Goal: Transaction & Acquisition: Purchase product/service

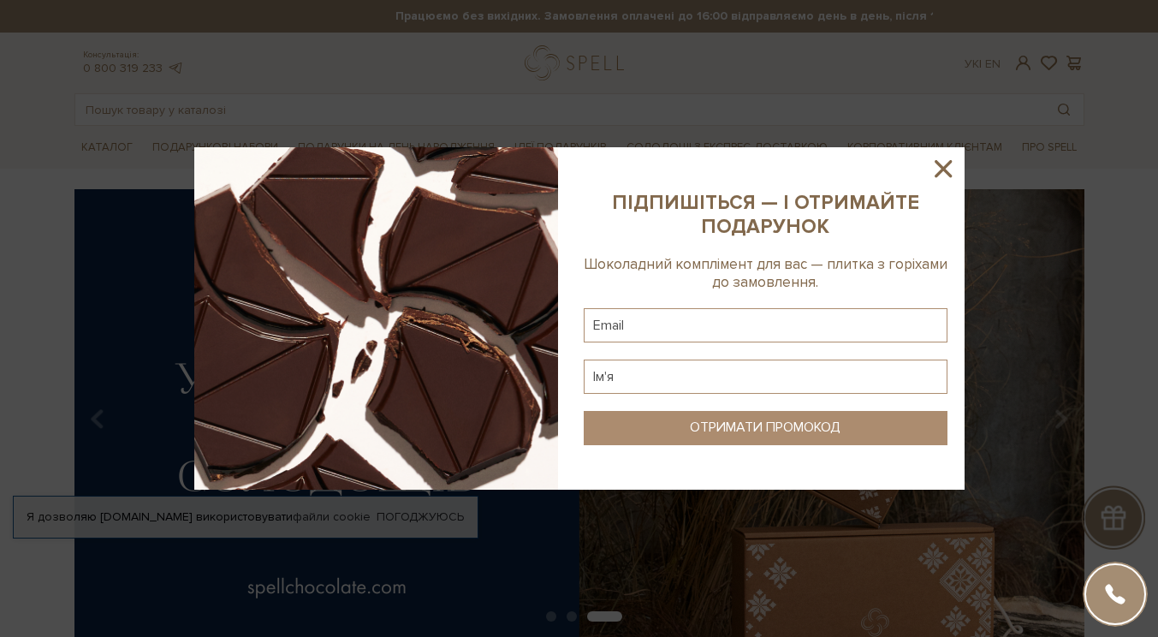
click at [947, 169] on icon at bounding box center [943, 168] width 29 height 29
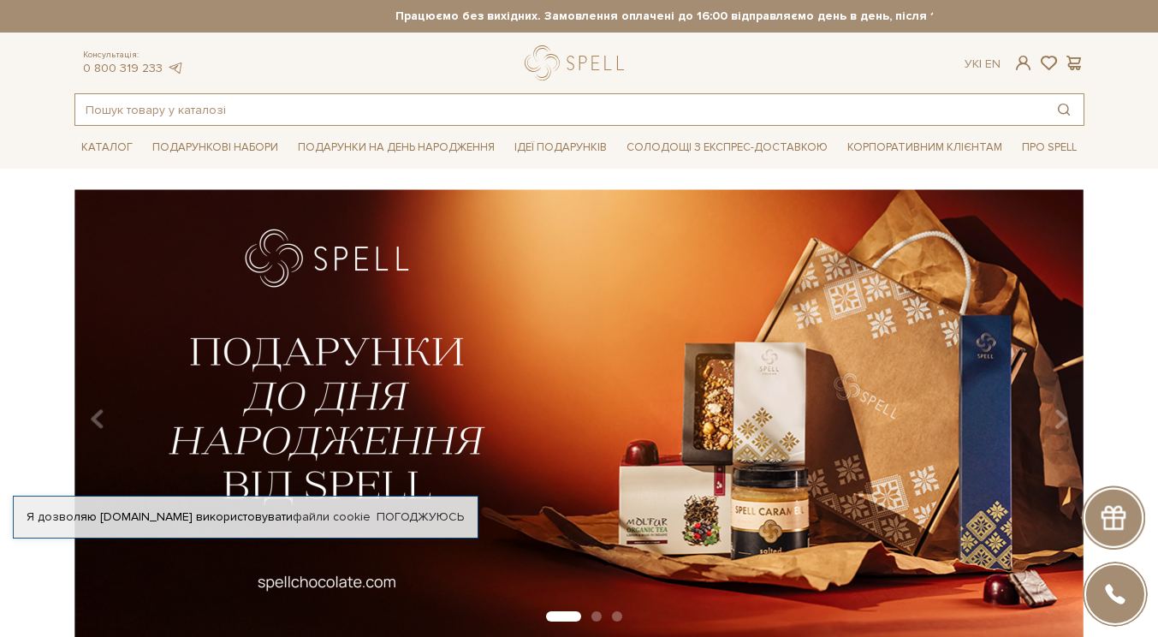
click at [309, 110] on input "text" at bounding box center [559, 109] width 969 height 31
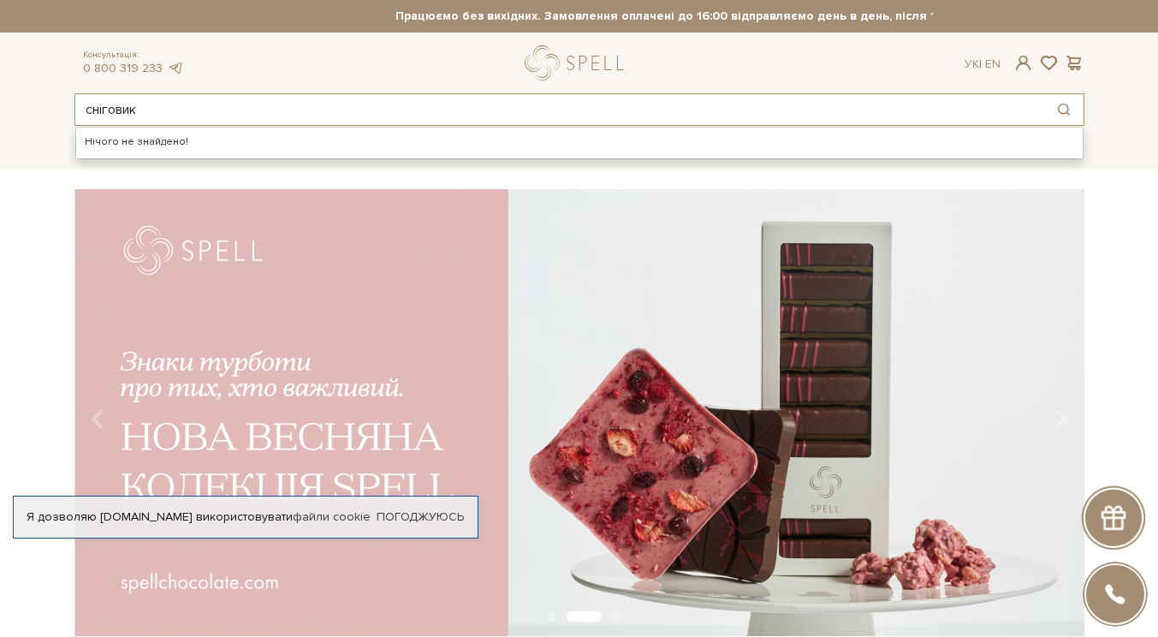
click at [309, 110] on input "сніговик" at bounding box center [559, 109] width 969 height 31
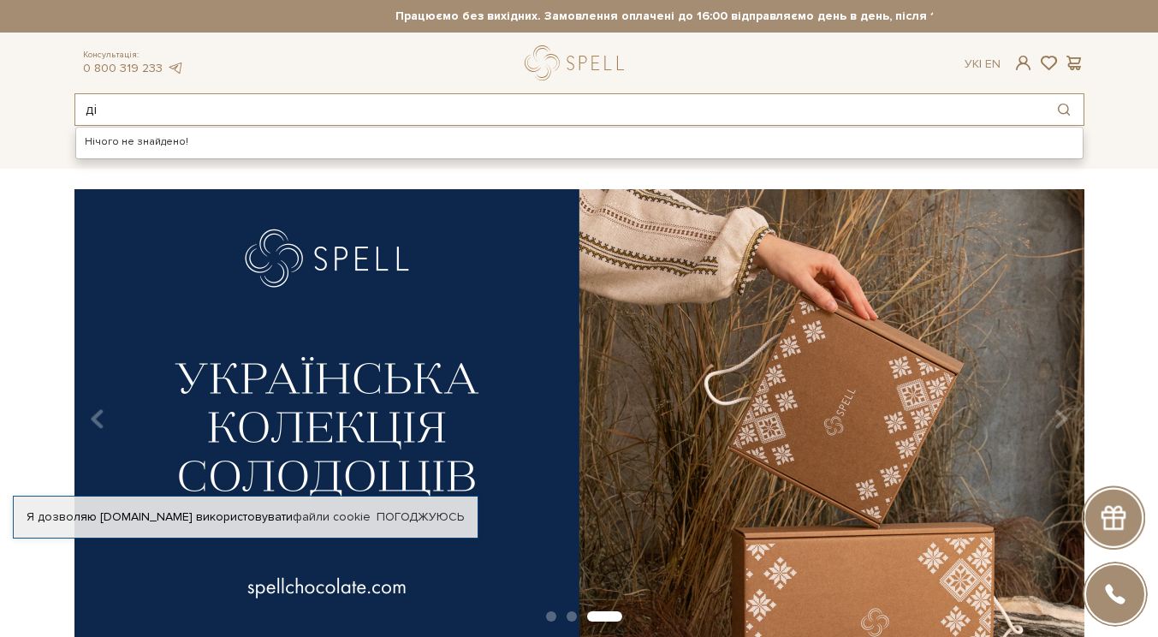
type input "д"
click at [309, 110] on input "микол" at bounding box center [559, 109] width 969 height 31
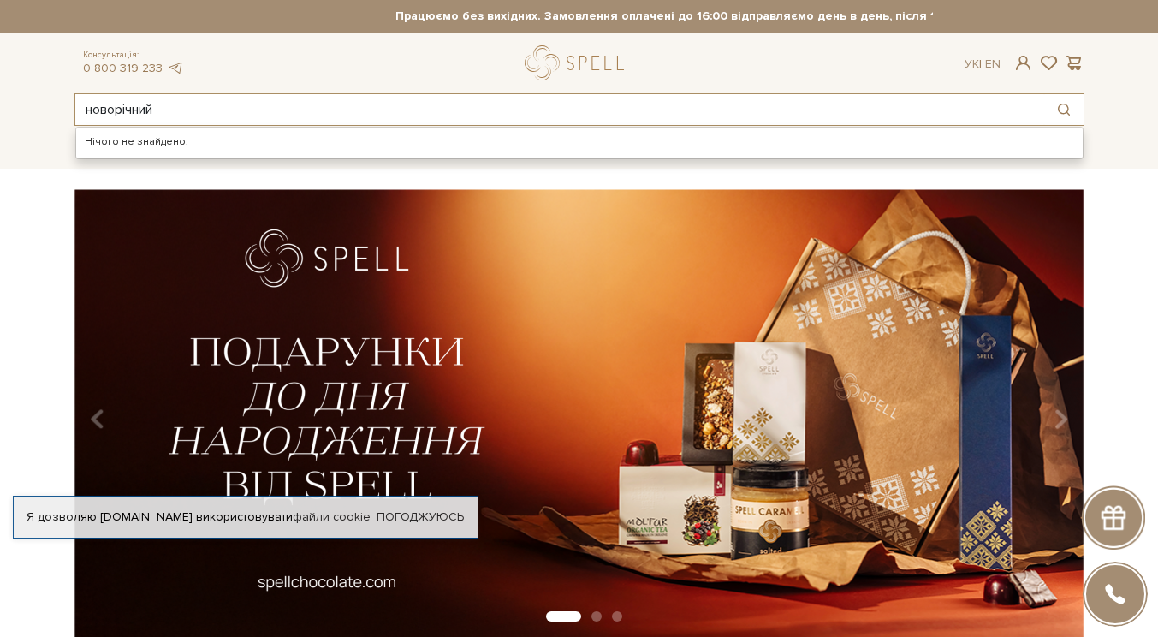
type input "новорічний"
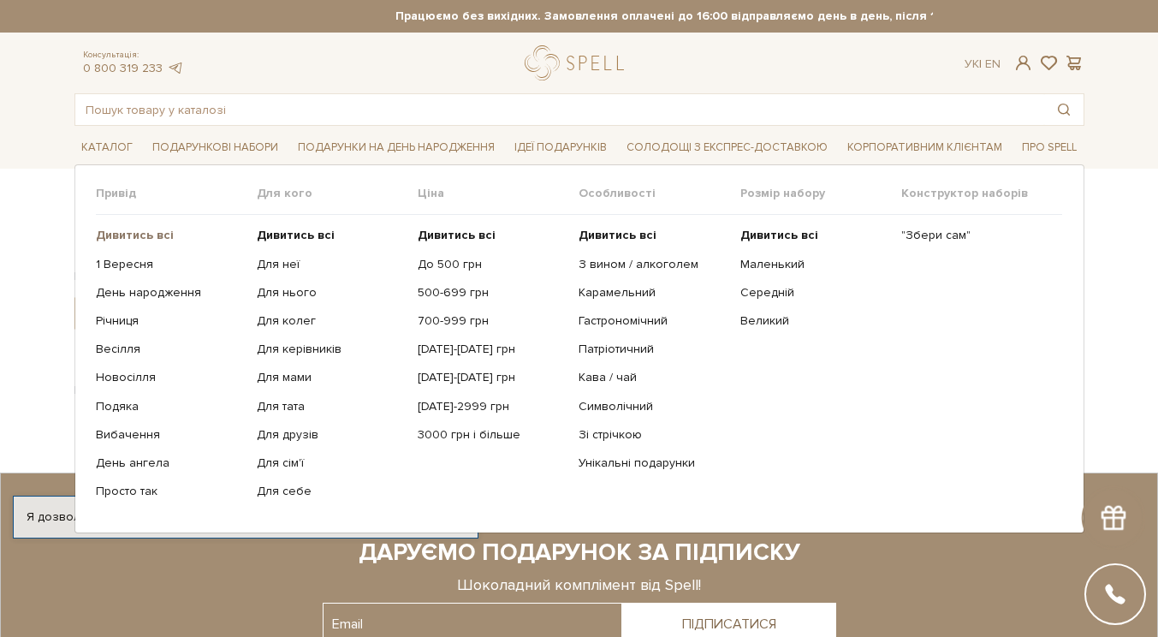
click at [140, 236] on b "Дивитись всі" at bounding box center [135, 235] width 78 height 15
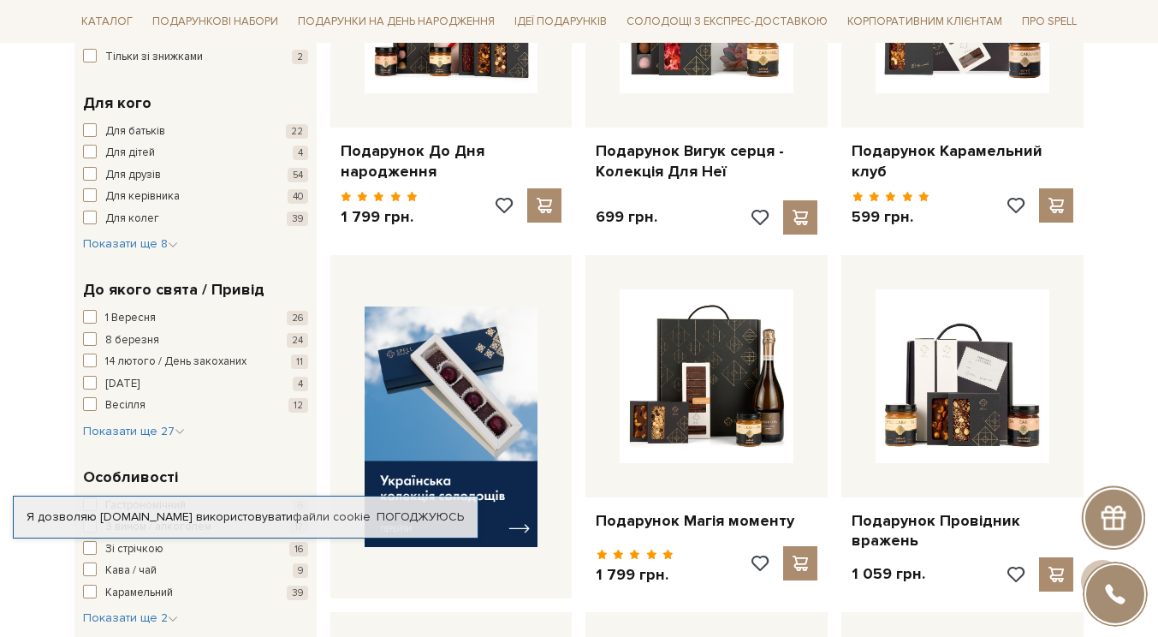
scroll to position [446, 0]
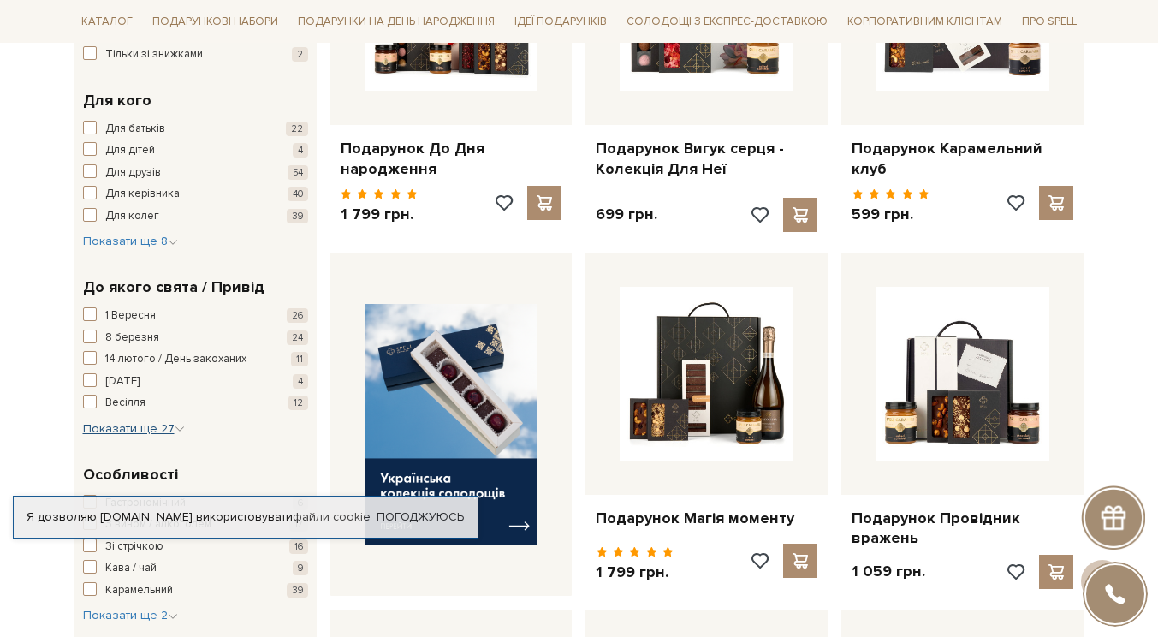
click at [172, 421] on span "Показати ще 27" at bounding box center [134, 428] width 102 height 15
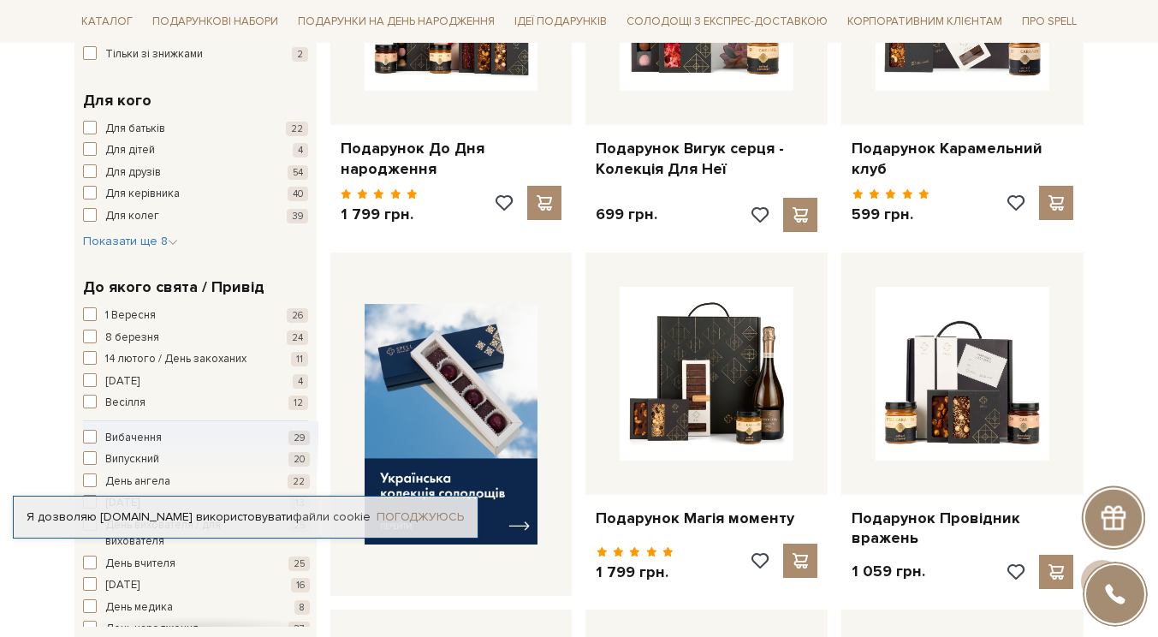
click at [433, 509] on link "Погоджуюсь" at bounding box center [420, 516] width 87 height 15
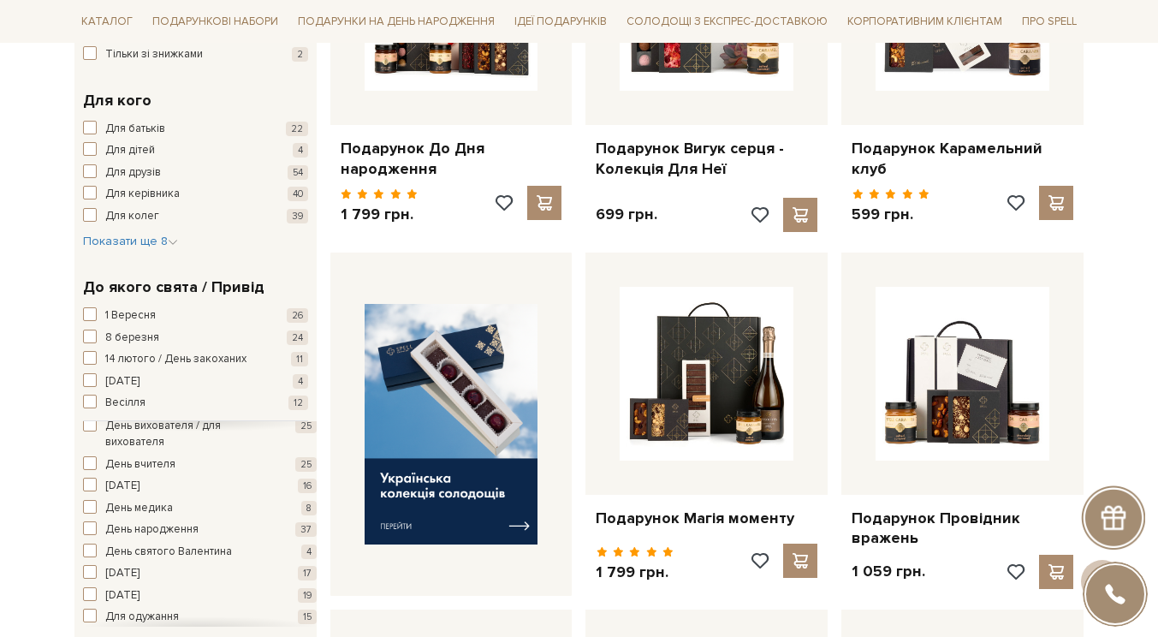
scroll to position [111, 0]
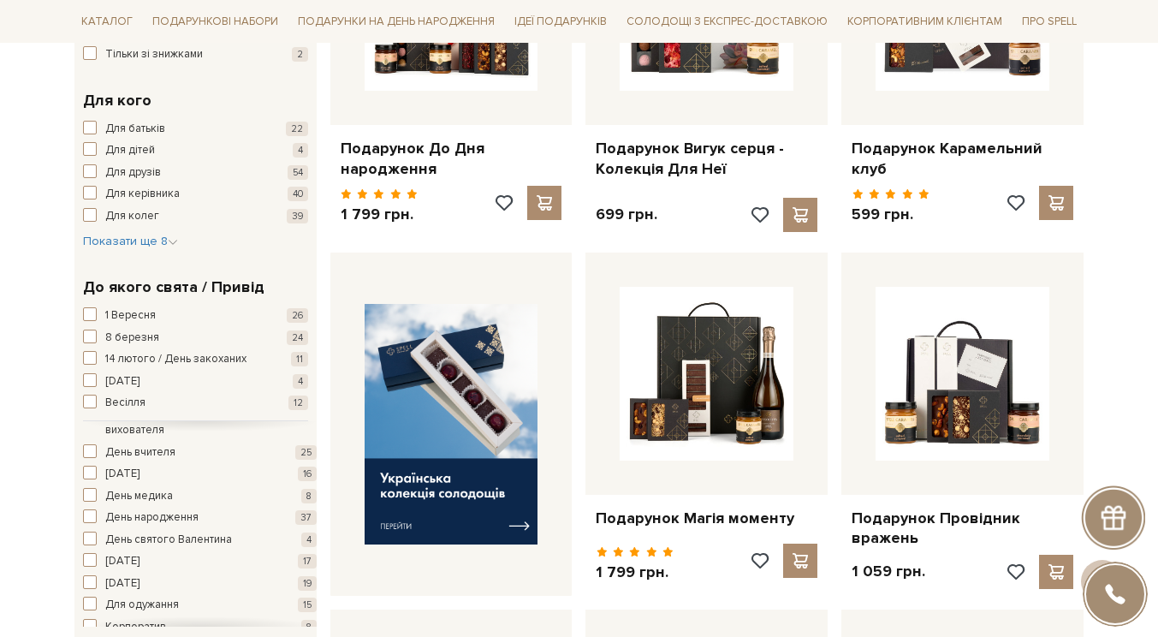
click at [92, 553] on span "button" at bounding box center [90, 560] width 14 height 14
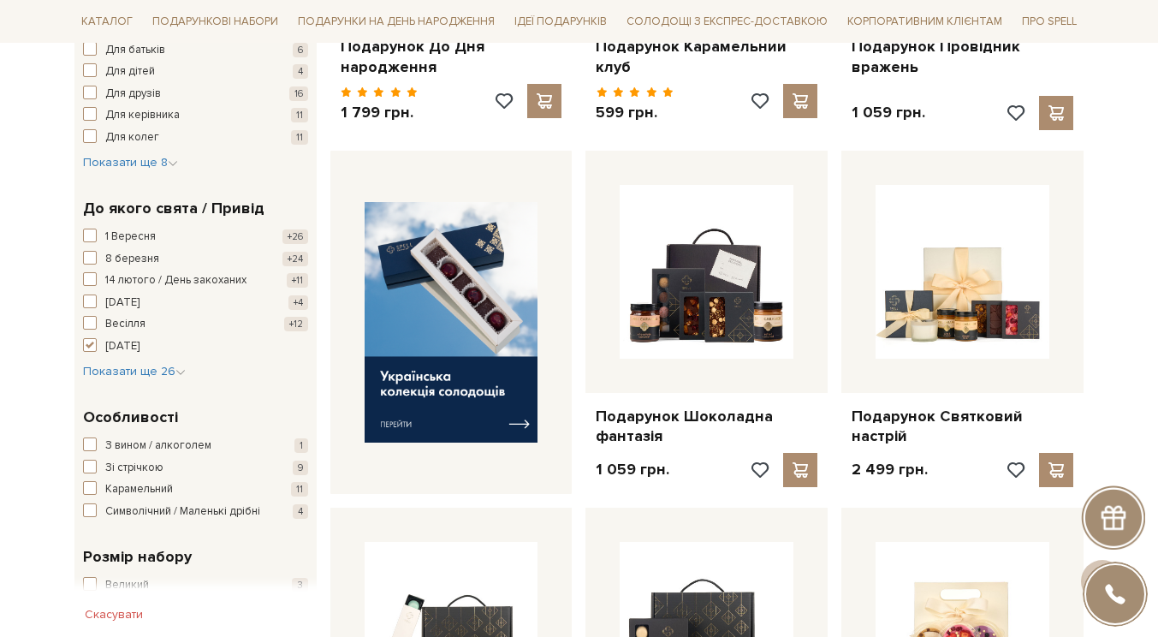
scroll to position [548, 0]
click at [179, 364] on span "Показати ще 26" at bounding box center [134, 371] width 103 height 15
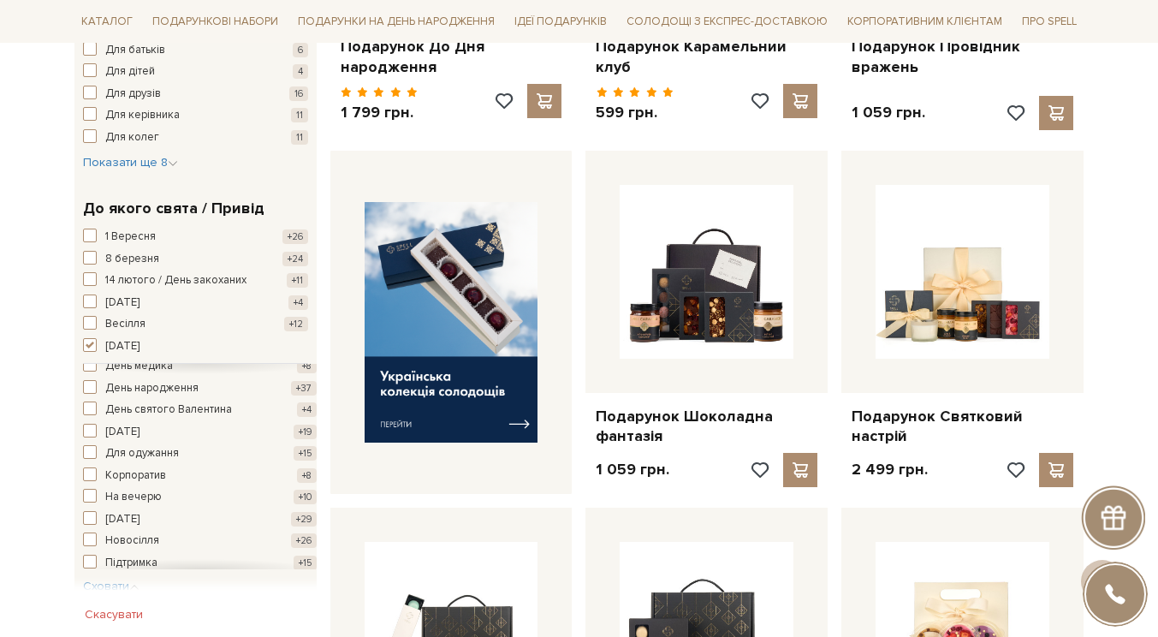
scroll to position [191, 0]
click at [89, 504] on span "button" at bounding box center [90, 511] width 14 height 14
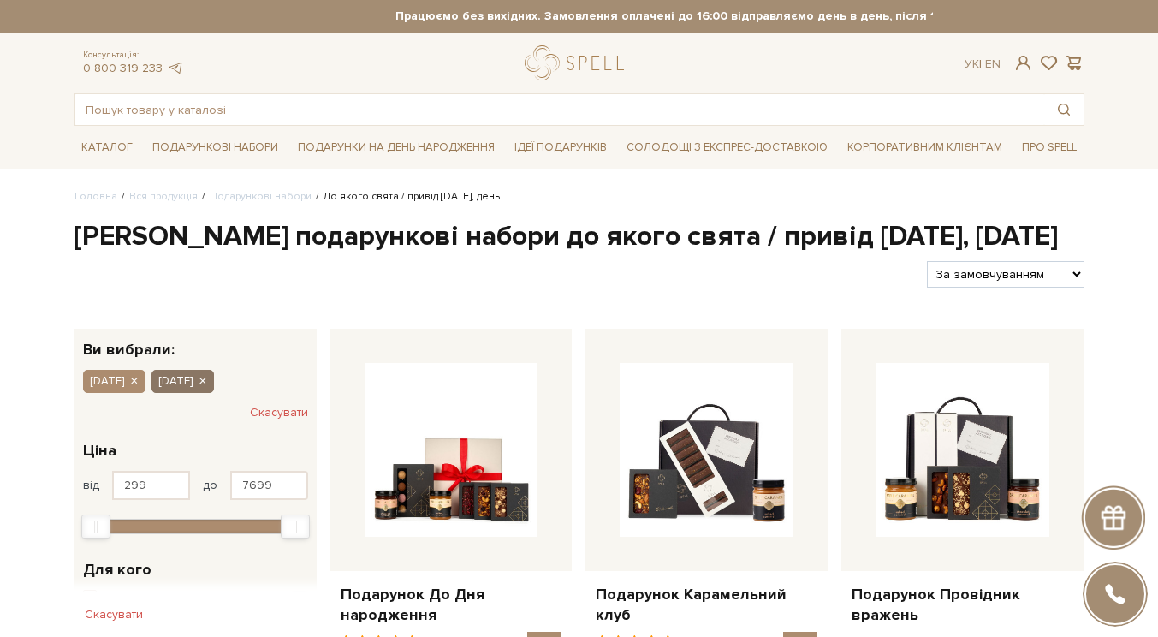
click at [207, 389] on icon "button" at bounding box center [202, 381] width 10 height 15
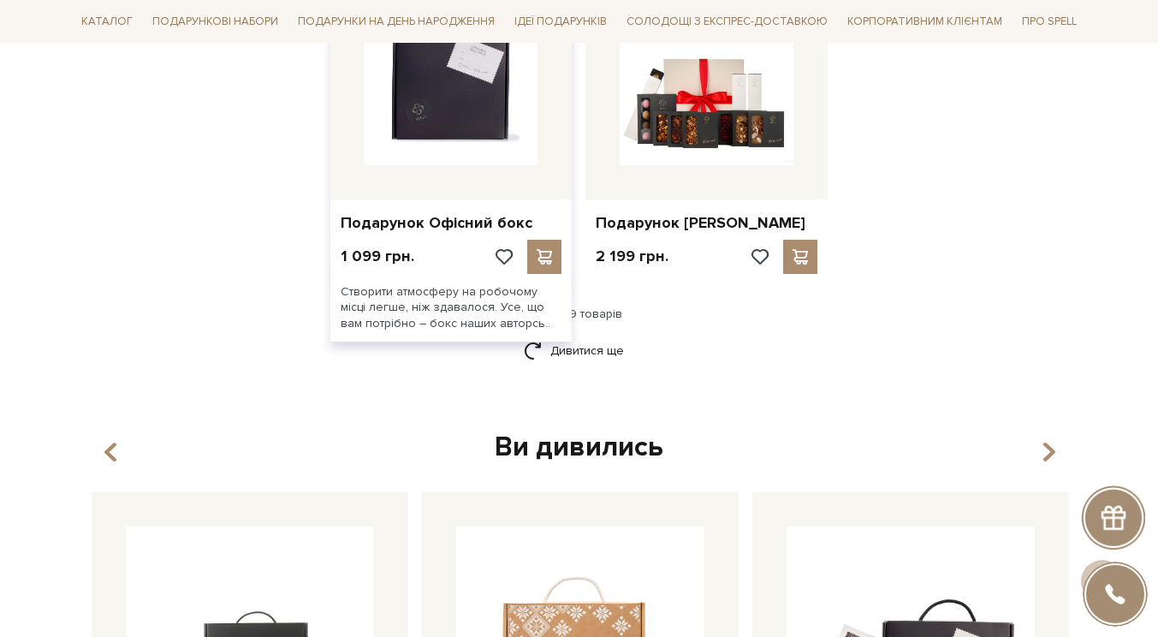
scroll to position [2179, 0]
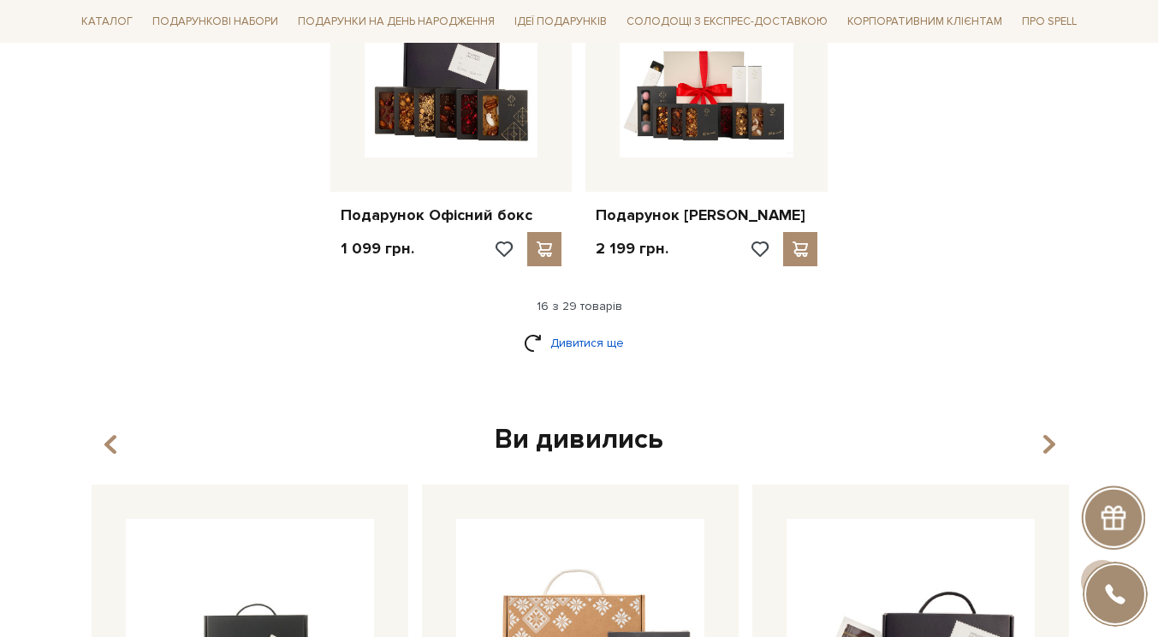
click at [579, 344] on link "Дивитися ще" at bounding box center [579, 343] width 111 height 30
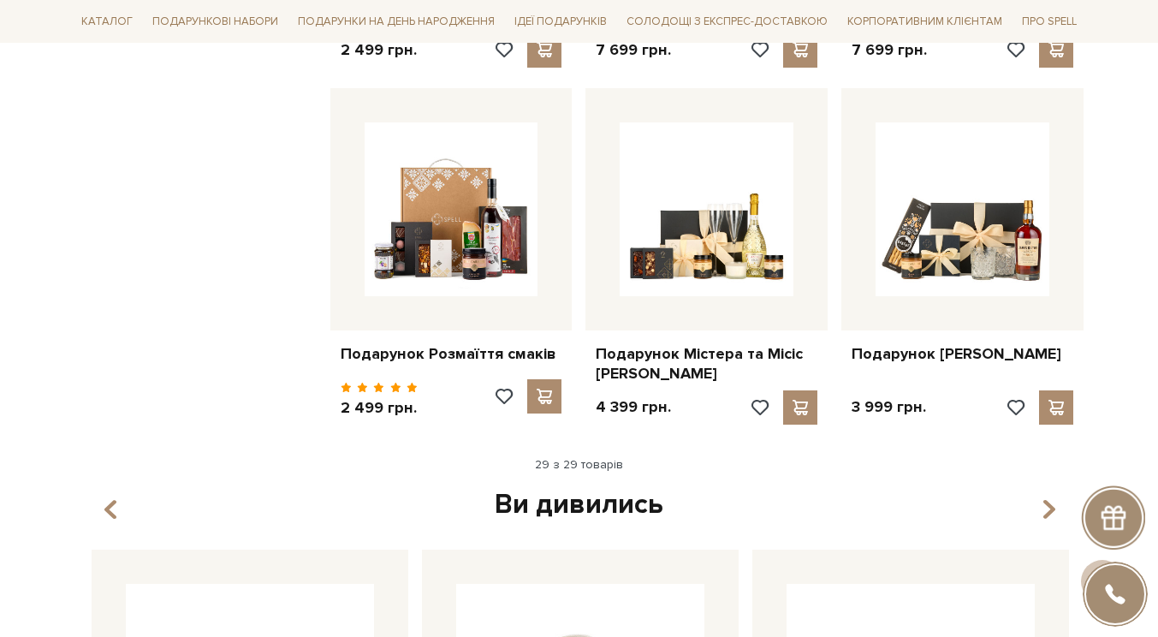
scroll to position [3503, 0]
